Goal: Task Accomplishment & Management: Manage account settings

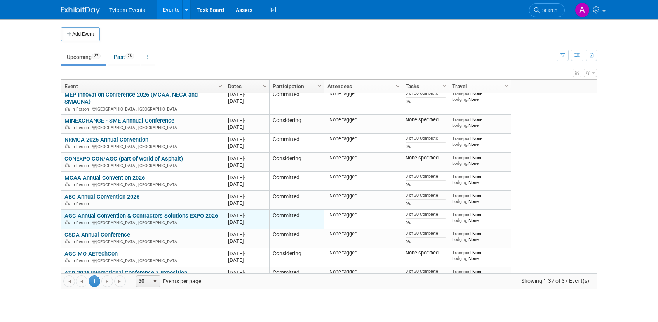
scroll to position [351, 0]
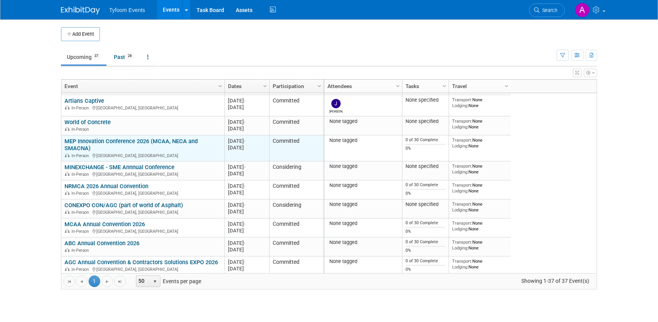
click at [119, 139] on link "MEP Innovation Conference 2026 (MCAA, NECA and SMACNA)" at bounding box center [130, 145] width 133 height 14
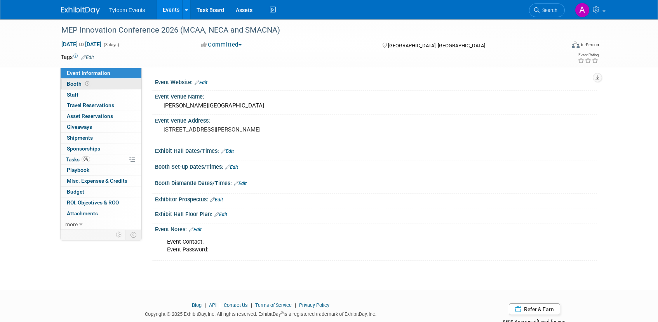
click at [74, 83] on span "Booth" at bounding box center [79, 84] width 24 height 6
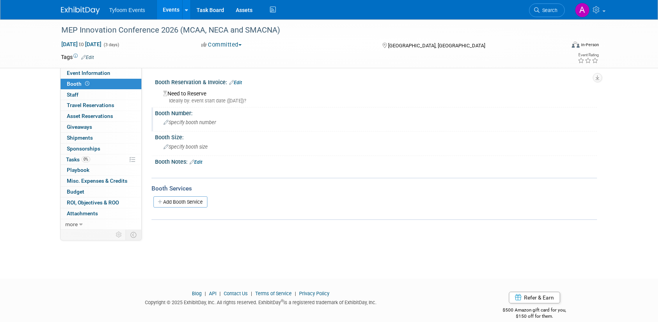
click at [194, 122] on span "Specify booth number" at bounding box center [189, 123] width 52 height 6
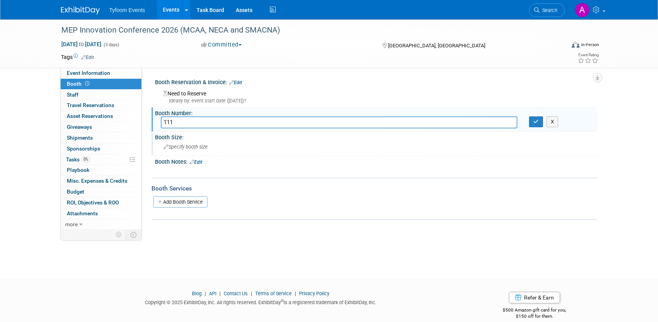
type input "111"
click at [176, 146] on span "Specify booth size" at bounding box center [185, 147] width 44 height 6
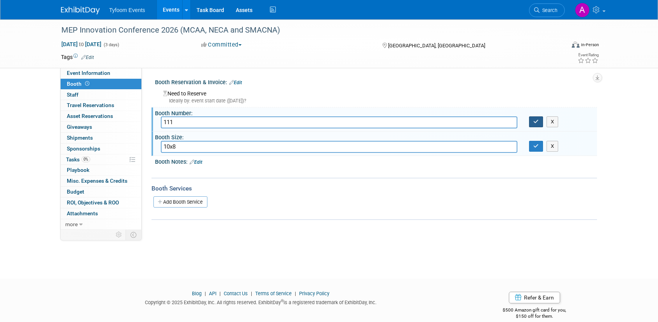
type input "10x8"
click at [535, 122] on icon "button" at bounding box center [535, 121] width 5 height 5
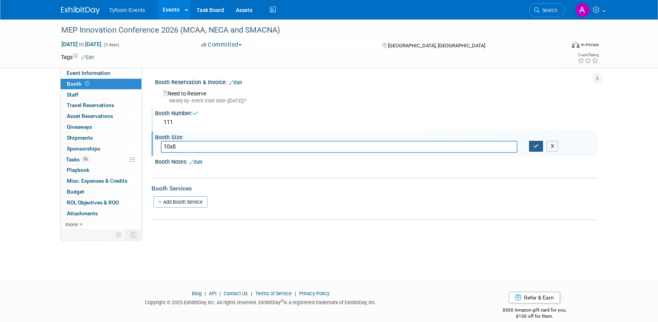
click at [534, 144] on icon "button" at bounding box center [535, 146] width 5 height 5
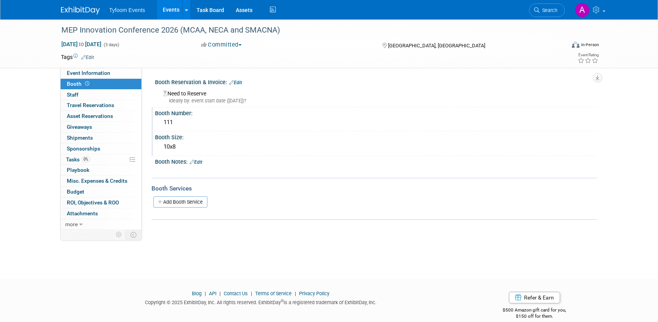
click at [205, 94] on div "Need to Reserve Ideally by: event start date ([DATE])?" at bounding box center [376, 96] width 430 height 17
click at [242, 82] on link "Edit" at bounding box center [235, 82] width 13 height 5
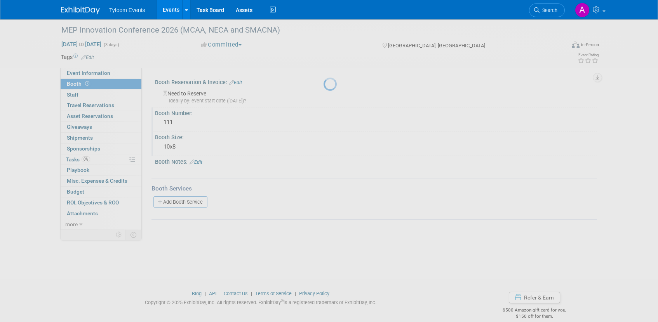
click at [323, 81] on div at bounding box center [328, 161] width 11 height 322
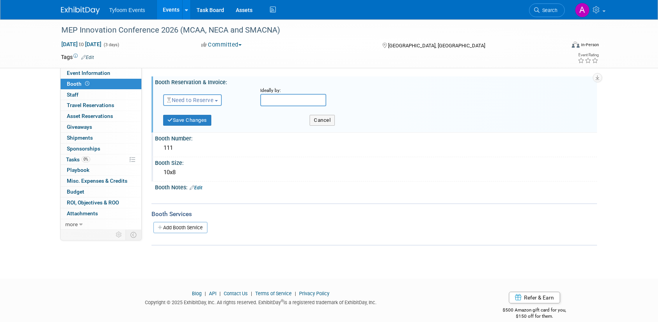
click at [213, 100] on span "Need to Reserve" at bounding box center [190, 100] width 46 height 6
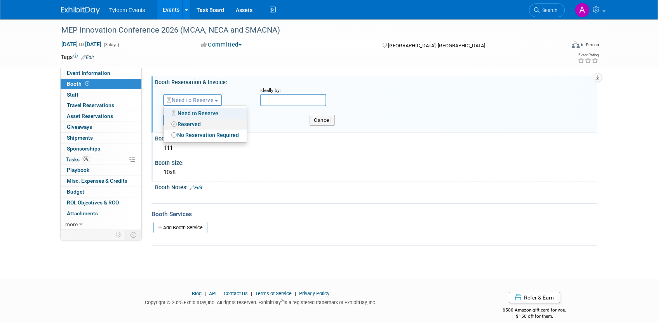
click at [209, 123] on link "Reserved" at bounding box center [204, 124] width 83 height 11
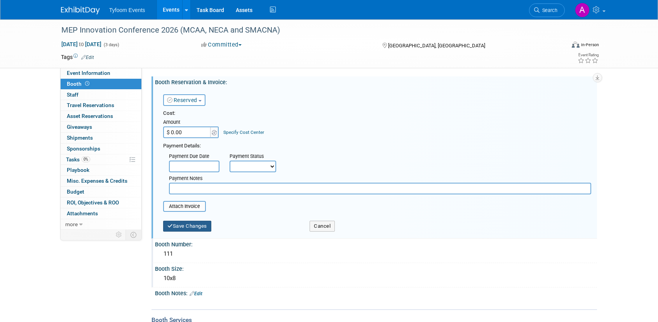
click at [186, 226] on button "Save Changes" at bounding box center [187, 226] width 48 height 11
